Goal: Find specific page/section: Find specific page/section

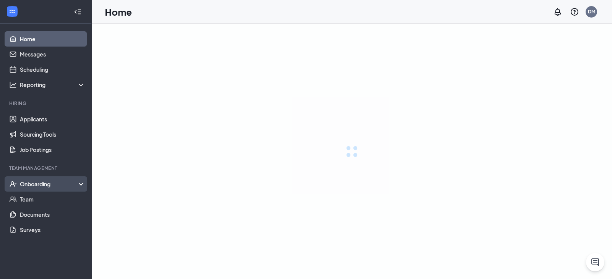
click at [34, 187] on div "Onboarding" at bounding box center [53, 184] width 66 height 8
click at [38, 182] on li "Team Management Onboarding Overview E-Verify Onboarding Documents Activity log …" at bounding box center [45, 201] width 91 height 73
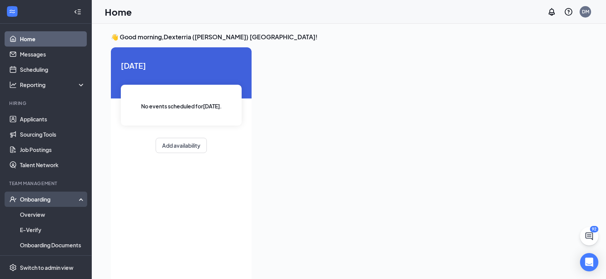
click at [39, 203] on div "Onboarding" at bounding box center [49, 200] width 59 height 8
click at [44, 202] on div "Onboarding" at bounding box center [49, 200] width 59 height 8
click at [43, 210] on link "Overview" at bounding box center [52, 214] width 65 height 15
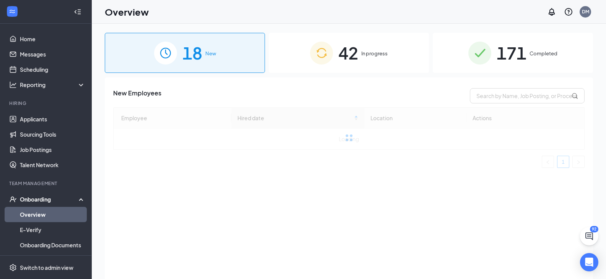
click at [533, 52] on span "Completed" at bounding box center [543, 54] width 28 height 8
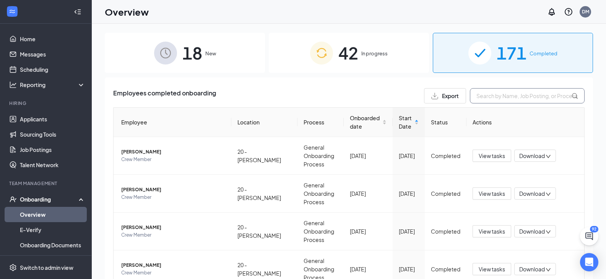
click at [537, 100] on input "text" at bounding box center [527, 95] width 115 height 15
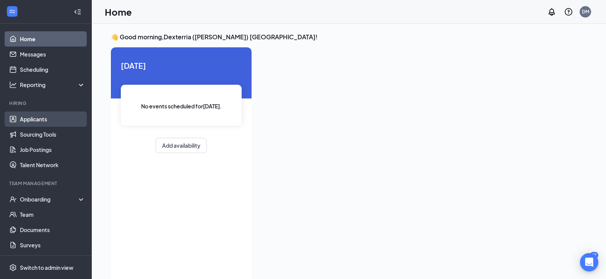
click at [28, 119] on link "Applicants" at bounding box center [52, 119] width 65 height 15
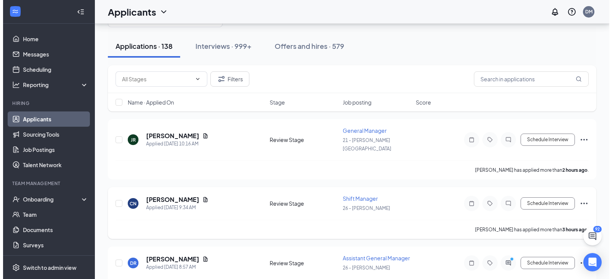
scroll to position [38, 0]
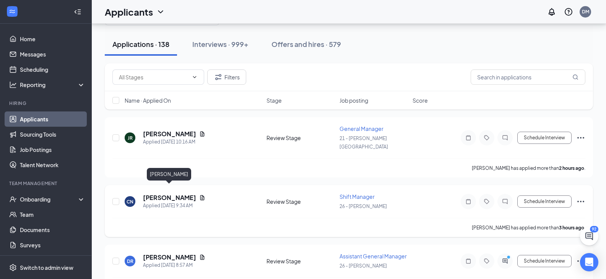
click at [153, 194] on h5 "Carlos Newberry" at bounding box center [169, 198] width 53 height 8
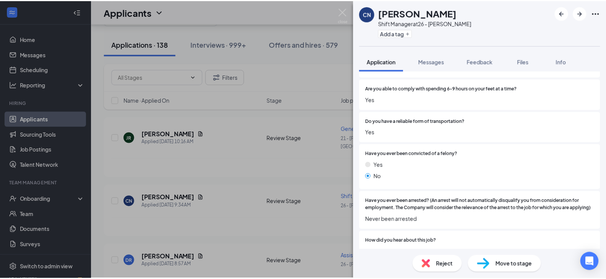
scroll to position [420, 0]
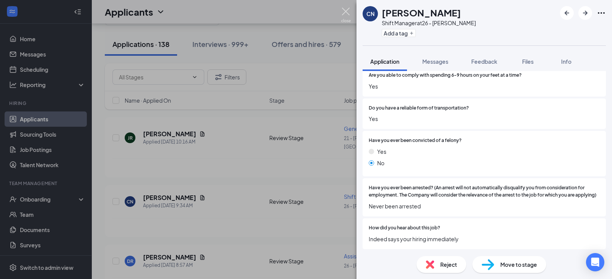
click at [347, 8] on img at bounding box center [346, 15] width 10 height 15
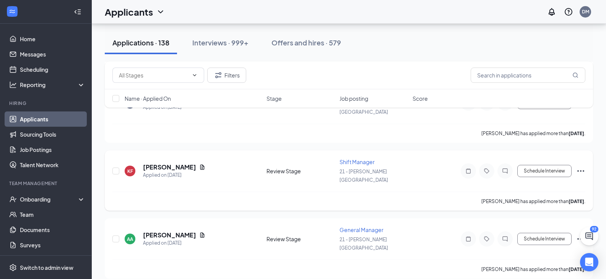
scroll to position [3631, 0]
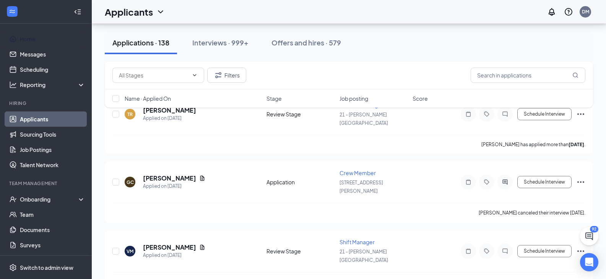
drag, startPoint x: 38, startPoint y: 39, endPoint x: 323, endPoint y: 111, distance: 293.8
click at [38, 39] on link "Home" at bounding box center [52, 38] width 65 height 15
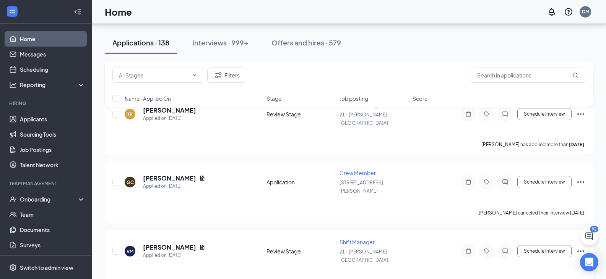
scroll to position [16, 0]
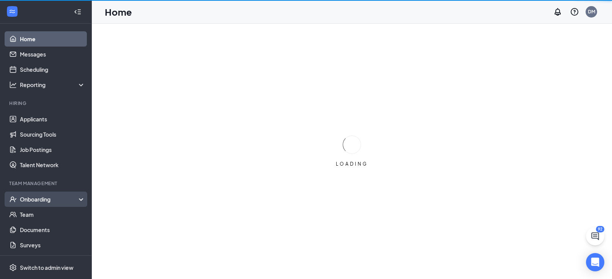
click at [49, 199] on div "Onboarding" at bounding box center [49, 200] width 59 height 8
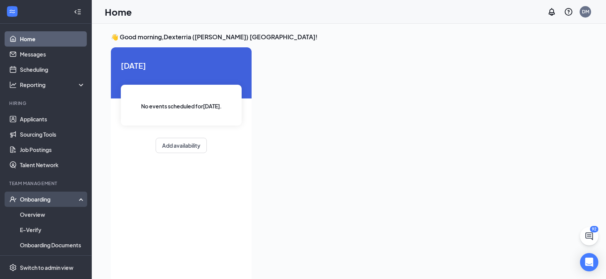
click at [43, 201] on div "Onboarding" at bounding box center [49, 200] width 59 height 8
click at [43, 200] on div "Onboarding" at bounding box center [49, 200] width 59 height 8
click at [44, 214] on link "Overview" at bounding box center [52, 214] width 65 height 15
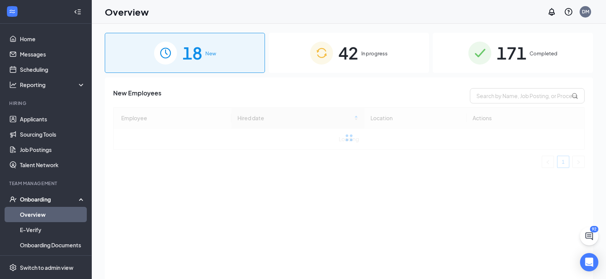
click at [515, 52] on span "171" at bounding box center [511, 53] width 30 height 26
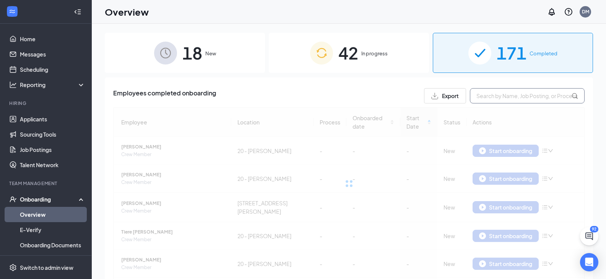
click at [501, 99] on input "text" at bounding box center [527, 95] width 115 height 15
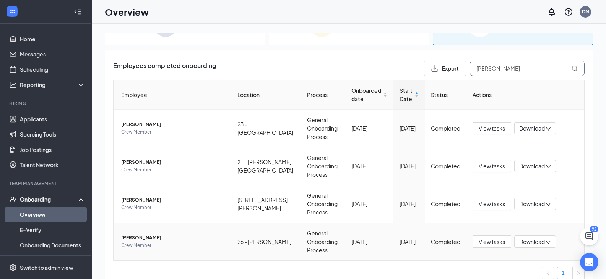
scroll to position [36, 0]
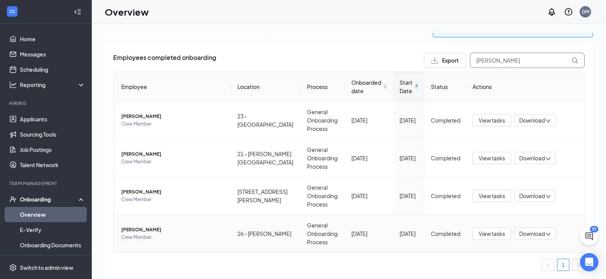
type input "[PERSON_NAME]"
click at [147, 230] on span "[PERSON_NAME]" at bounding box center [173, 230] width 104 height 8
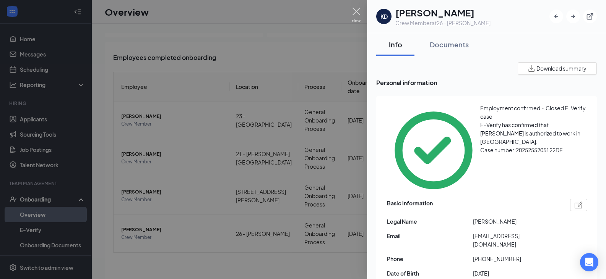
drag, startPoint x: 355, startPoint y: 15, endPoint x: 287, endPoint y: 2, distance: 69.2
click at [357, 15] on img at bounding box center [357, 15] width 10 height 15
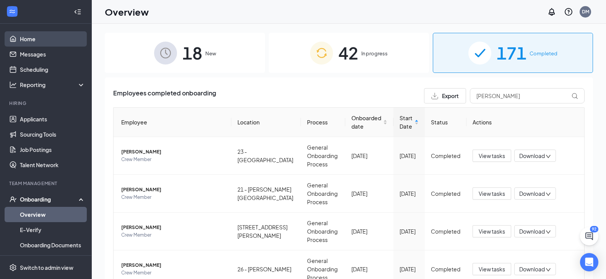
click at [49, 39] on link "Home" at bounding box center [52, 38] width 65 height 15
